Goal: Information Seeking & Learning: Learn about a topic

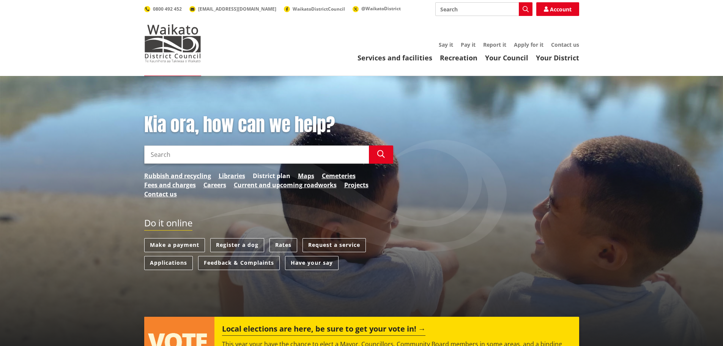
click at [268, 176] on link "District plan" at bounding box center [272, 175] width 38 height 9
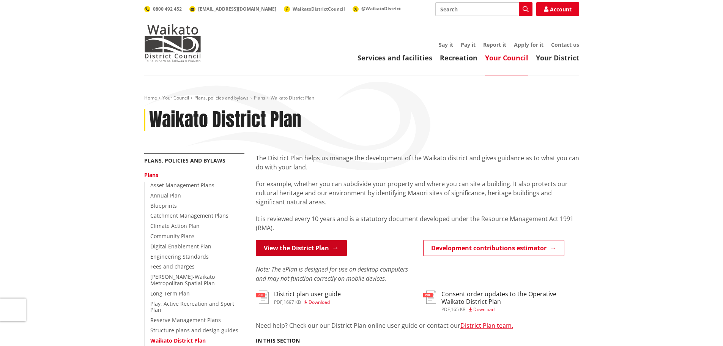
click at [285, 245] on link "View the District Plan" at bounding box center [301, 248] width 91 height 16
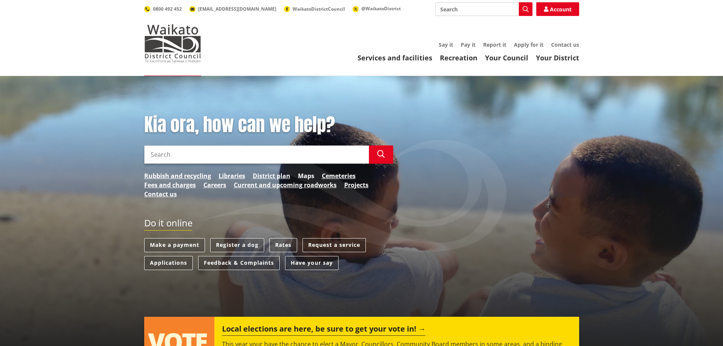
click at [307, 174] on link "Maps" at bounding box center [306, 175] width 16 height 9
